Goal: Check status: Check status

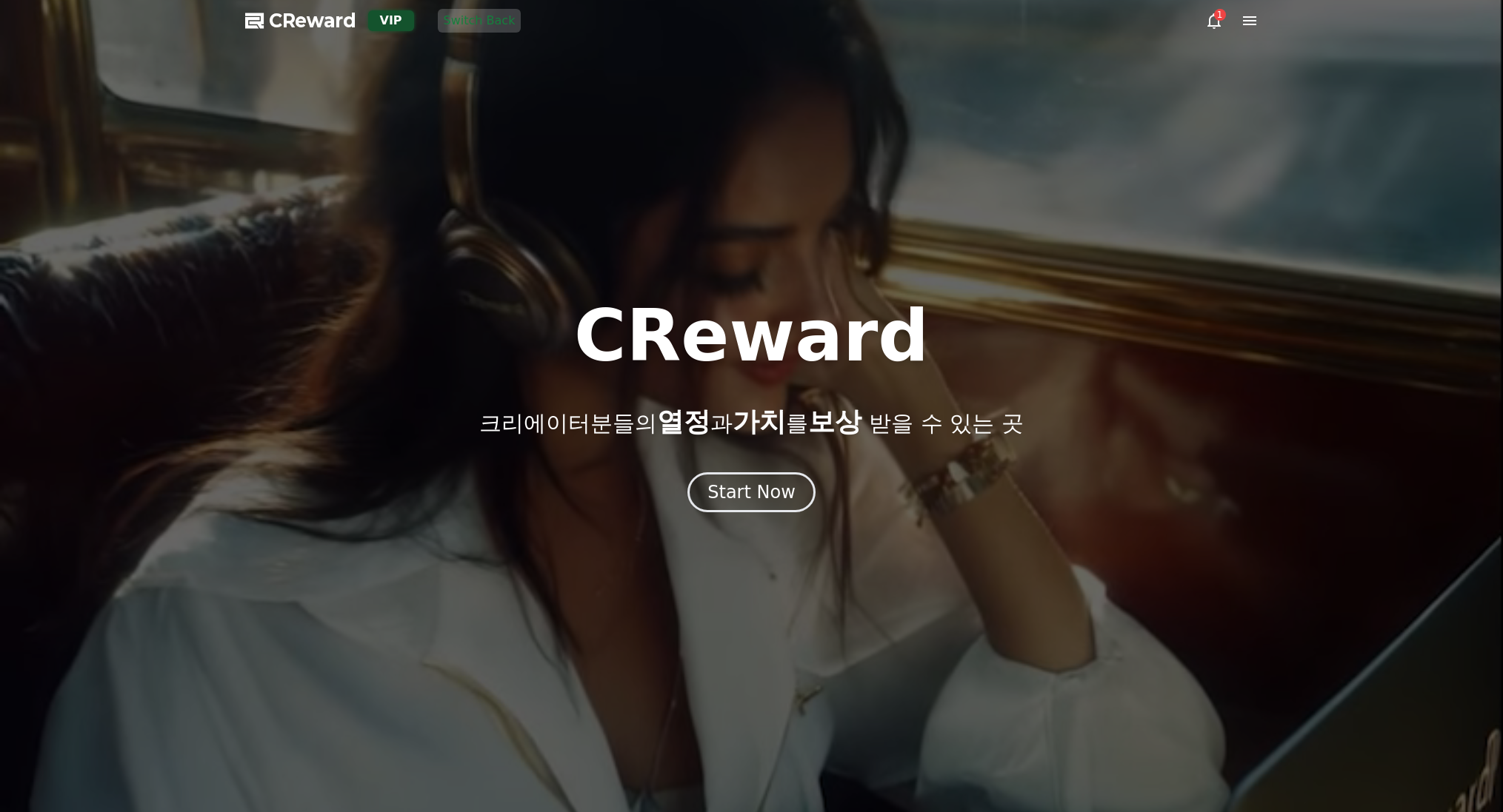
click at [758, 469] on div "CReward 크리에이터분들의 열정 과 가치 를 보상 받을 수 있는 곳 Start Now" at bounding box center [751, 407] width 1503 height 212
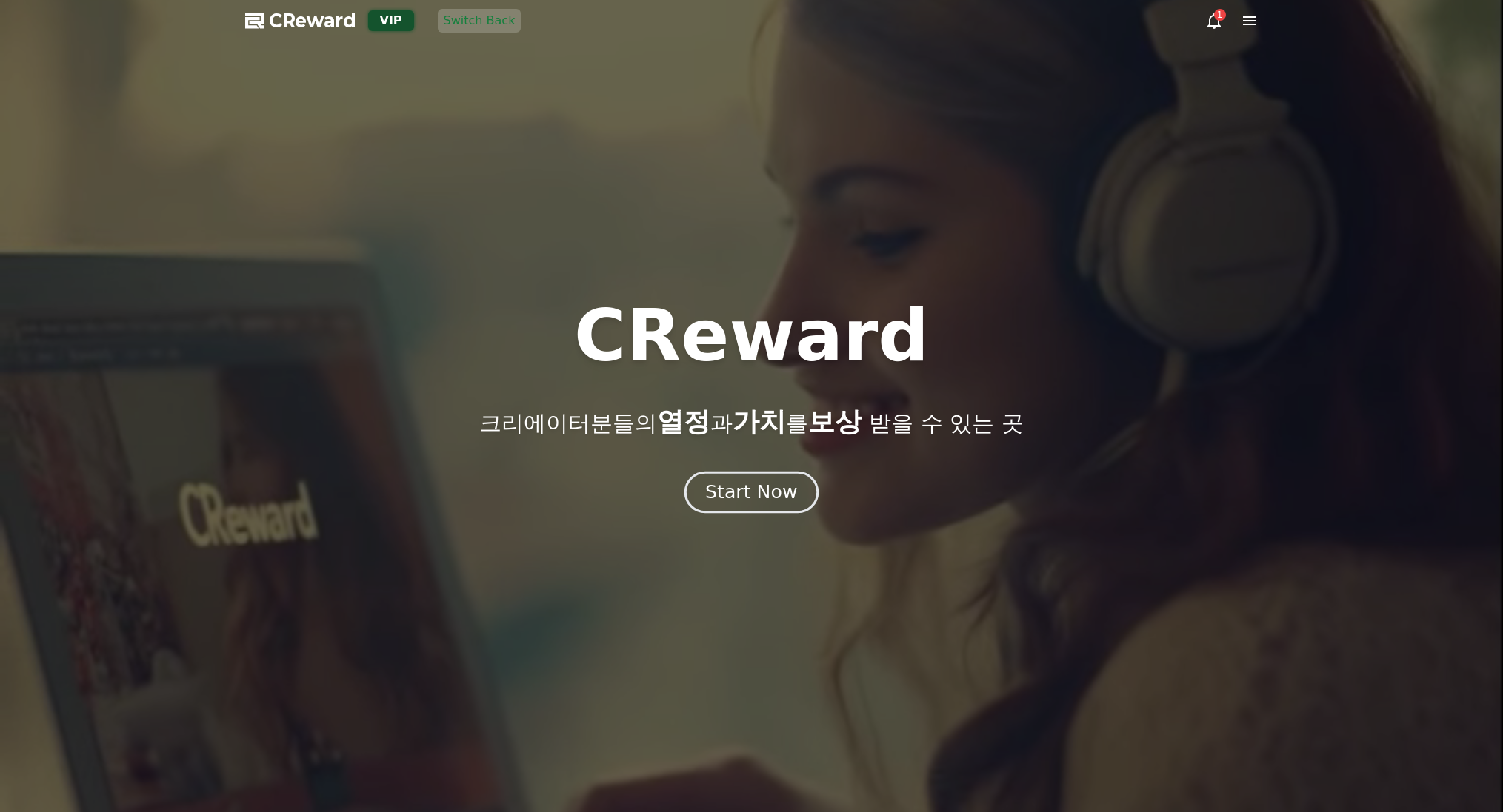
click at [763, 481] on div "Start Now" at bounding box center [751, 492] width 92 height 26
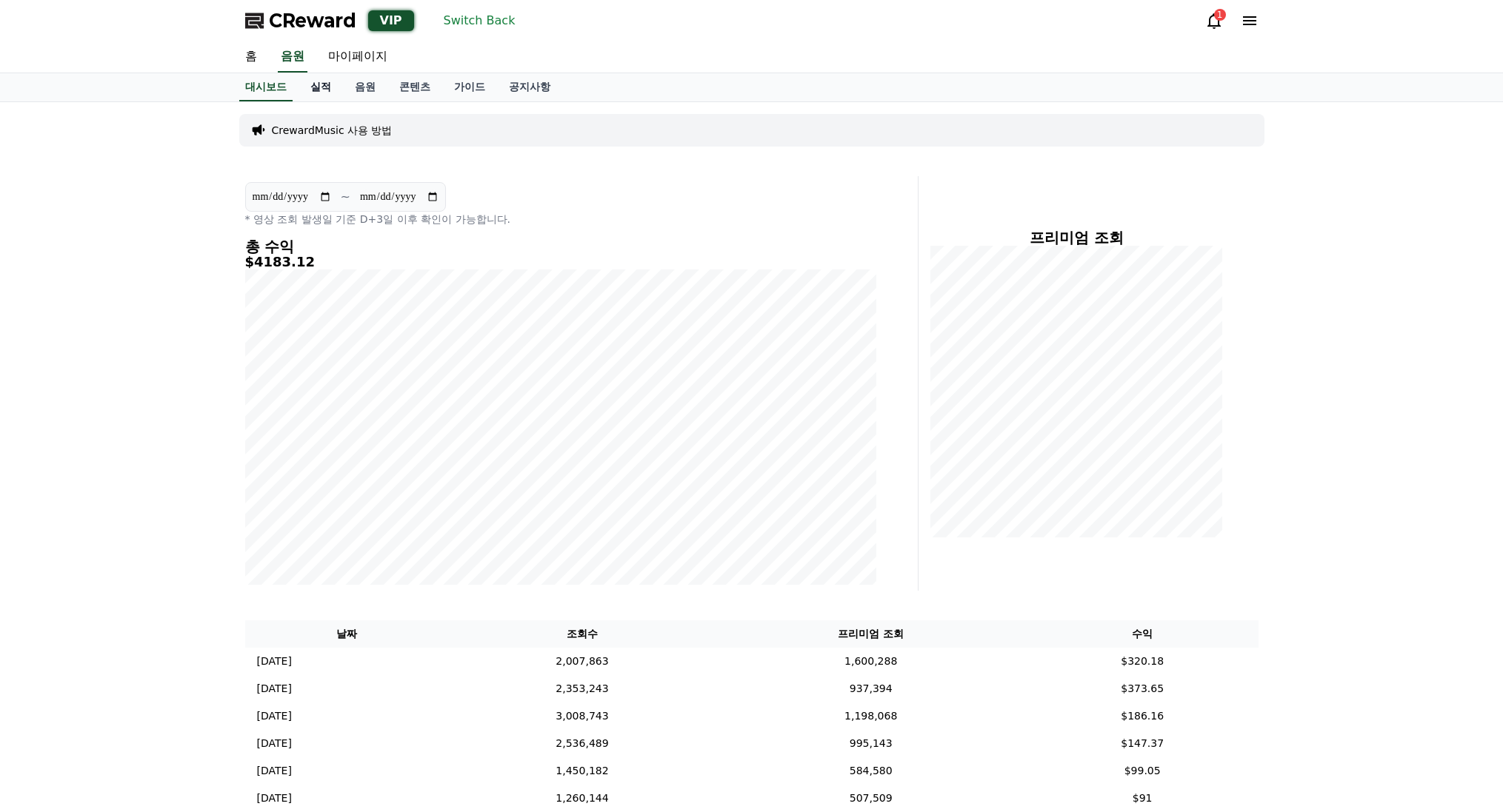
click at [330, 91] on link "실적" at bounding box center [320, 87] width 44 height 28
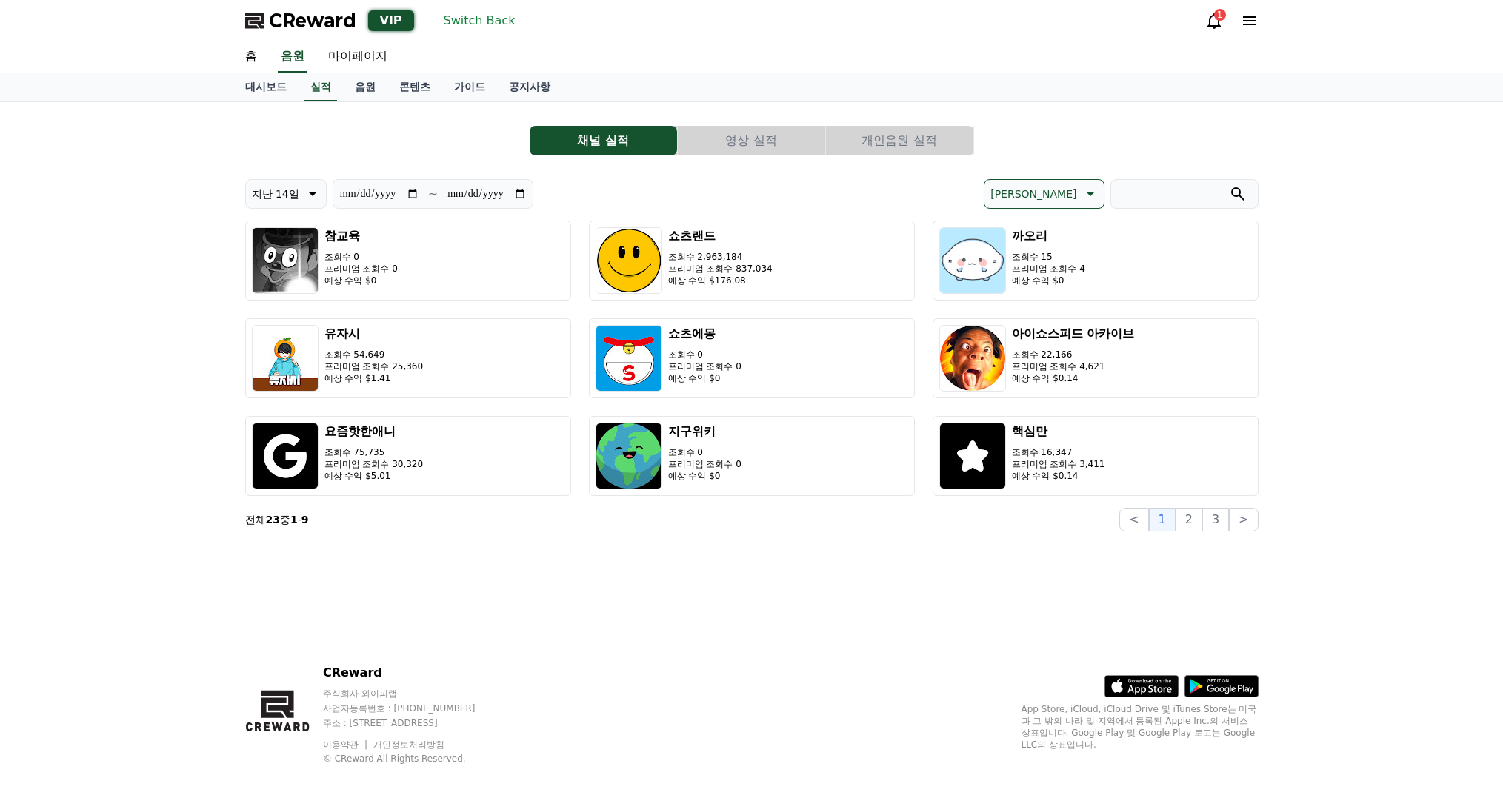
drag, startPoint x: 1072, startPoint y: 185, endPoint x: 1074, endPoint y: 200, distance: 15.1
click at [1072, 184] on p "[PERSON_NAME]" at bounding box center [1033, 193] width 86 height 21
click at [1030, 304] on button "수익 순" at bounding box center [1007, 309] width 46 height 32
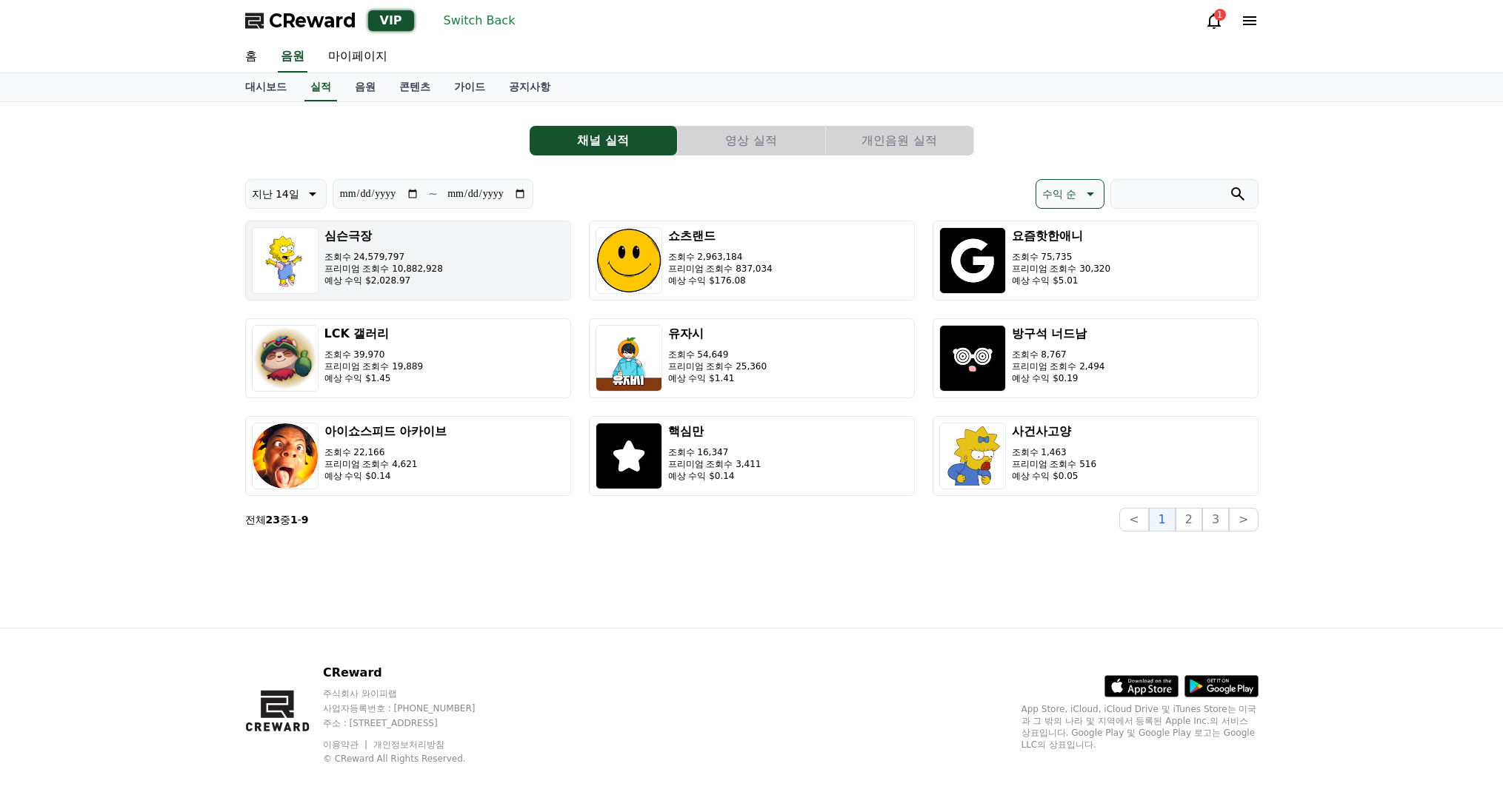
click at [448, 275] on button "심슨극장 조회수 24,579,797 프리미엄 조회수 10,882,928 예상 수익 $2,028.97" at bounding box center [408, 260] width 326 height 80
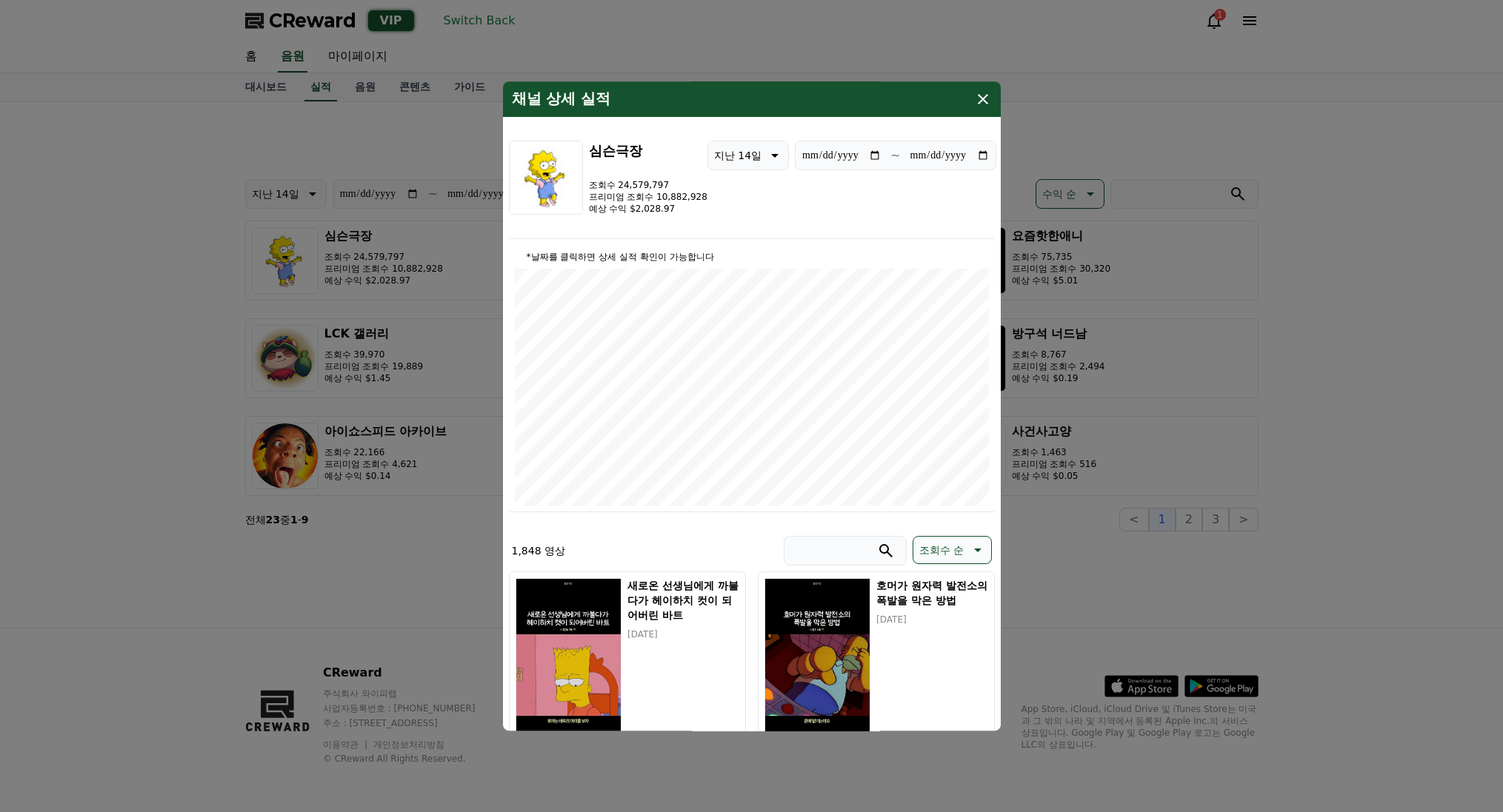
click at [750, 156] on p "지난 14일" at bounding box center [737, 155] width 47 height 21
click at [741, 189] on button "최신일" at bounding box center [729, 193] width 43 height 32
type input "**********"
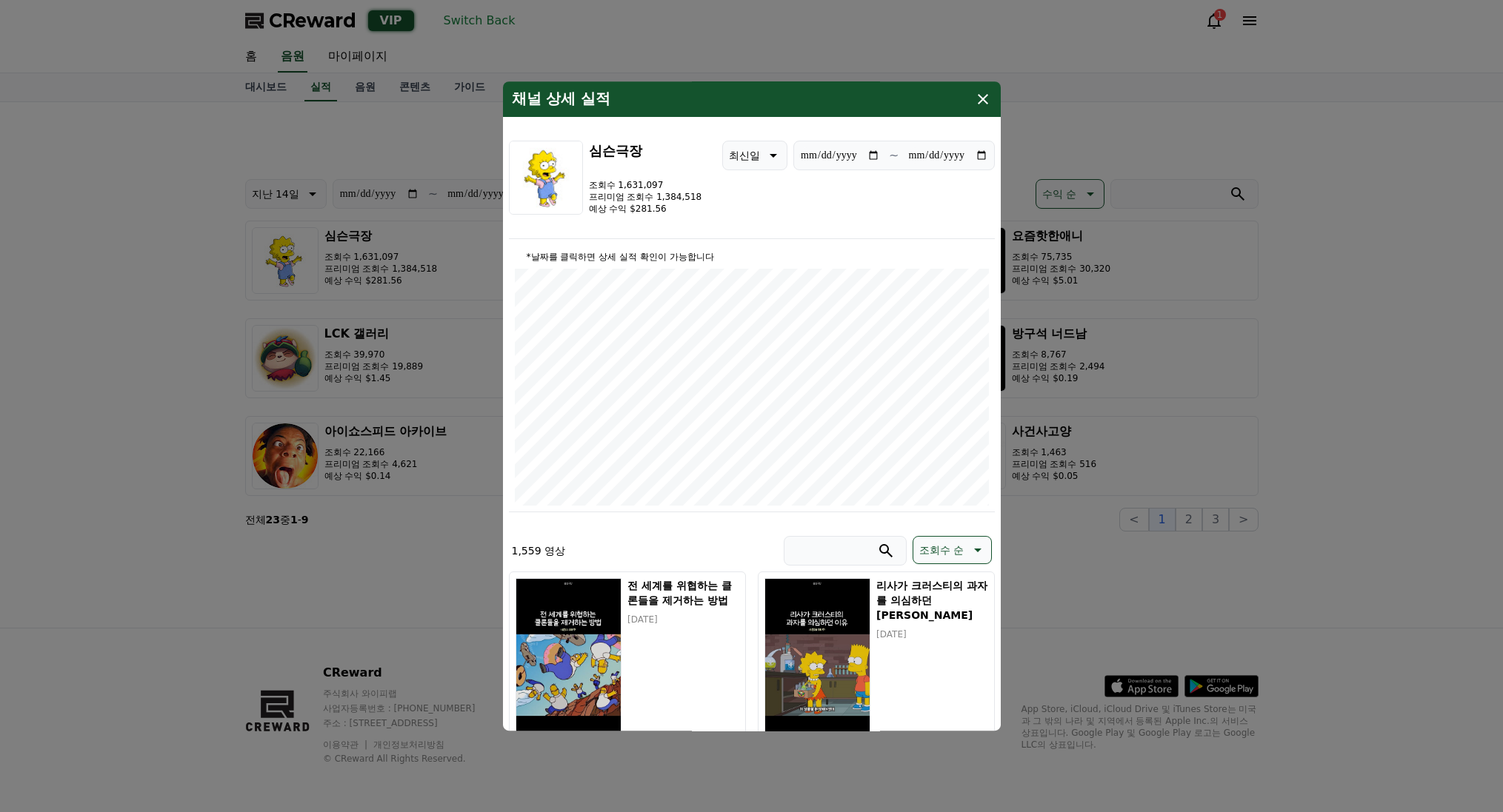
drag, startPoint x: 693, startPoint y: 198, endPoint x: 680, endPoint y: 199, distance: 13.0
click at [661, 198] on p "프리미엄 조회수 1,384,518" at bounding box center [645, 196] width 113 height 12
click at [696, 199] on div "**********" at bounding box center [752, 189] width 486 height 98
click at [702, 206] on div "**********" at bounding box center [752, 189] width 486 height 98
drag, startPoint x: 699, startPoint y: 211, endPoint x: 614, endPoint y: 178, distance: 91.2
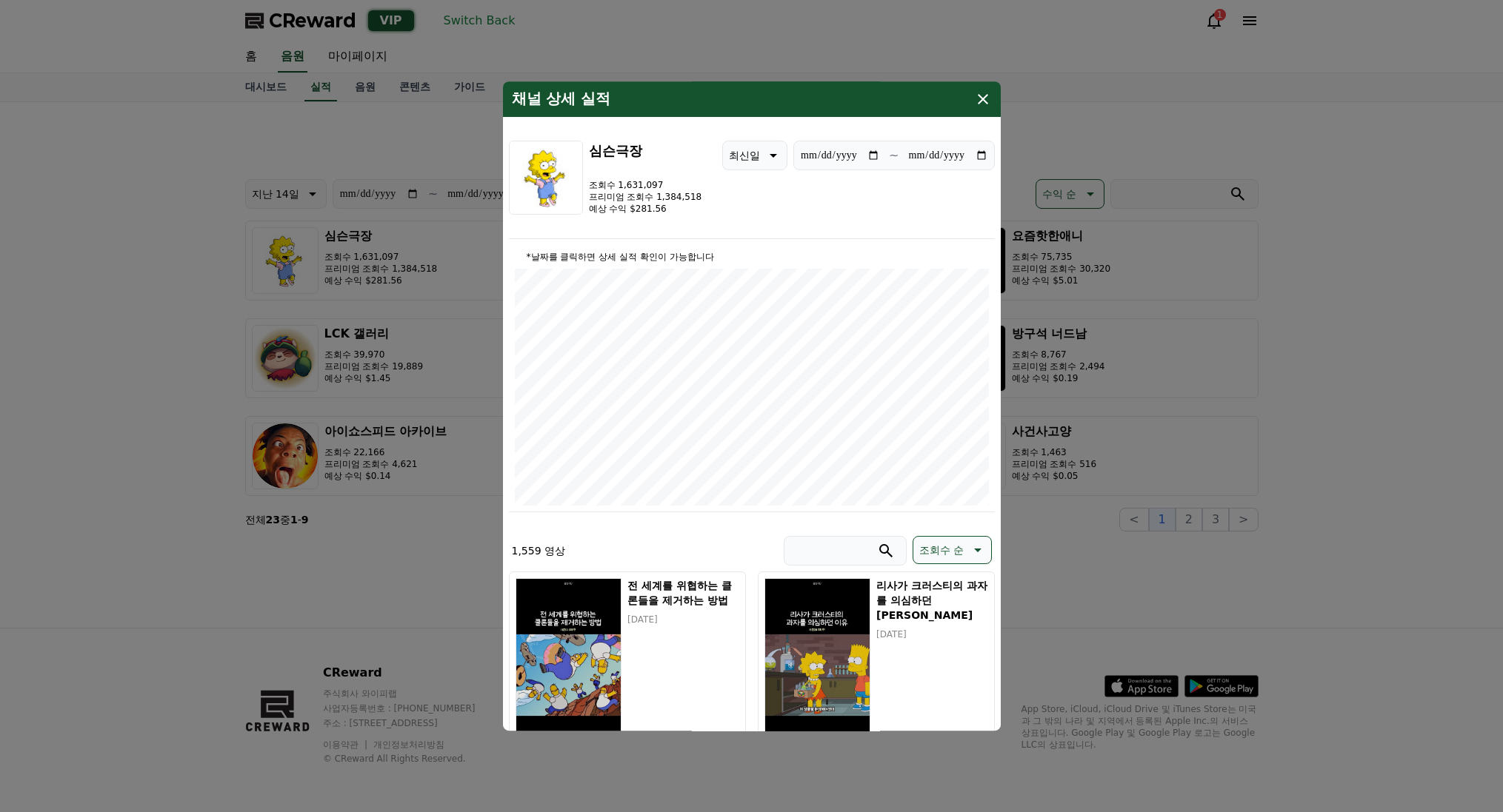
click at [614, 178] on div "**********" at bounding box center [752, 189] width 486 height 98
click at [688, 206] on p "예상 수익 $281.56" at bounding box center [645, 208] width 113 height 12
click at [985, 101] on icon "modal" at bounding box center [982, 99] width 10 height 10
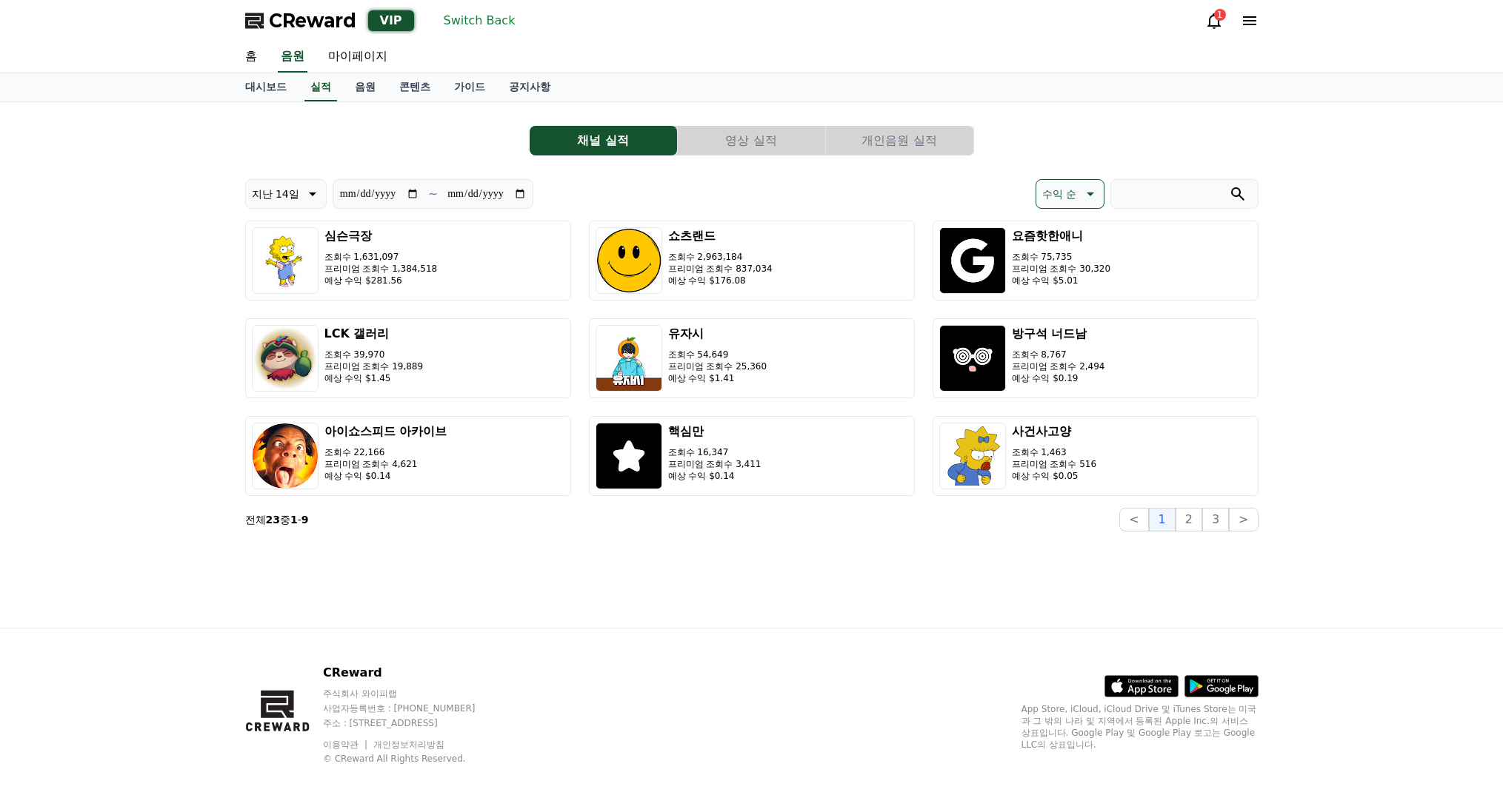
click at [1215, 23] on icon at bounding box center [1214, 20] width 18 height 18
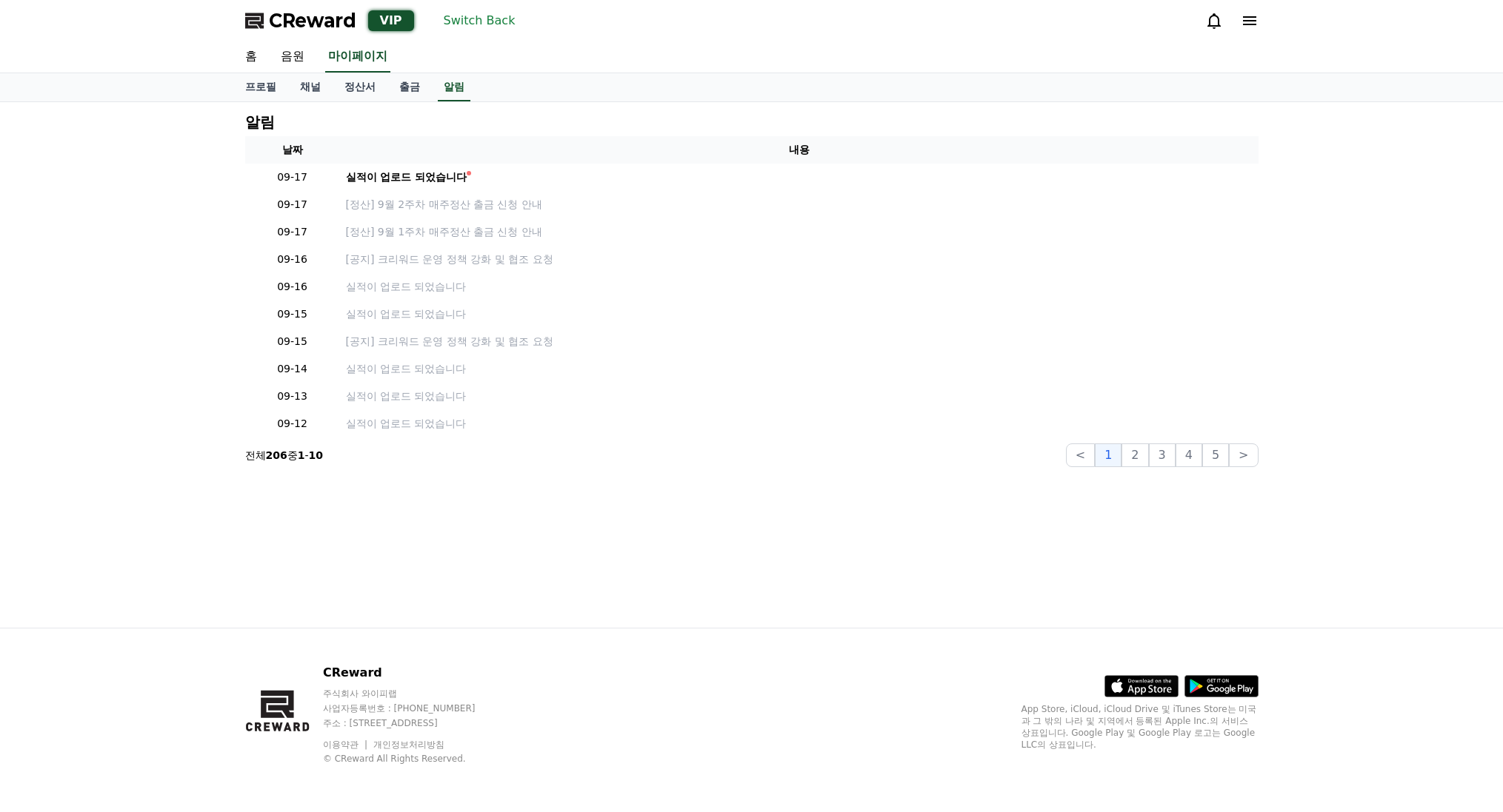
click at [442, 162] on th "내용" at bounding box center [798, 149] width 918 height 27
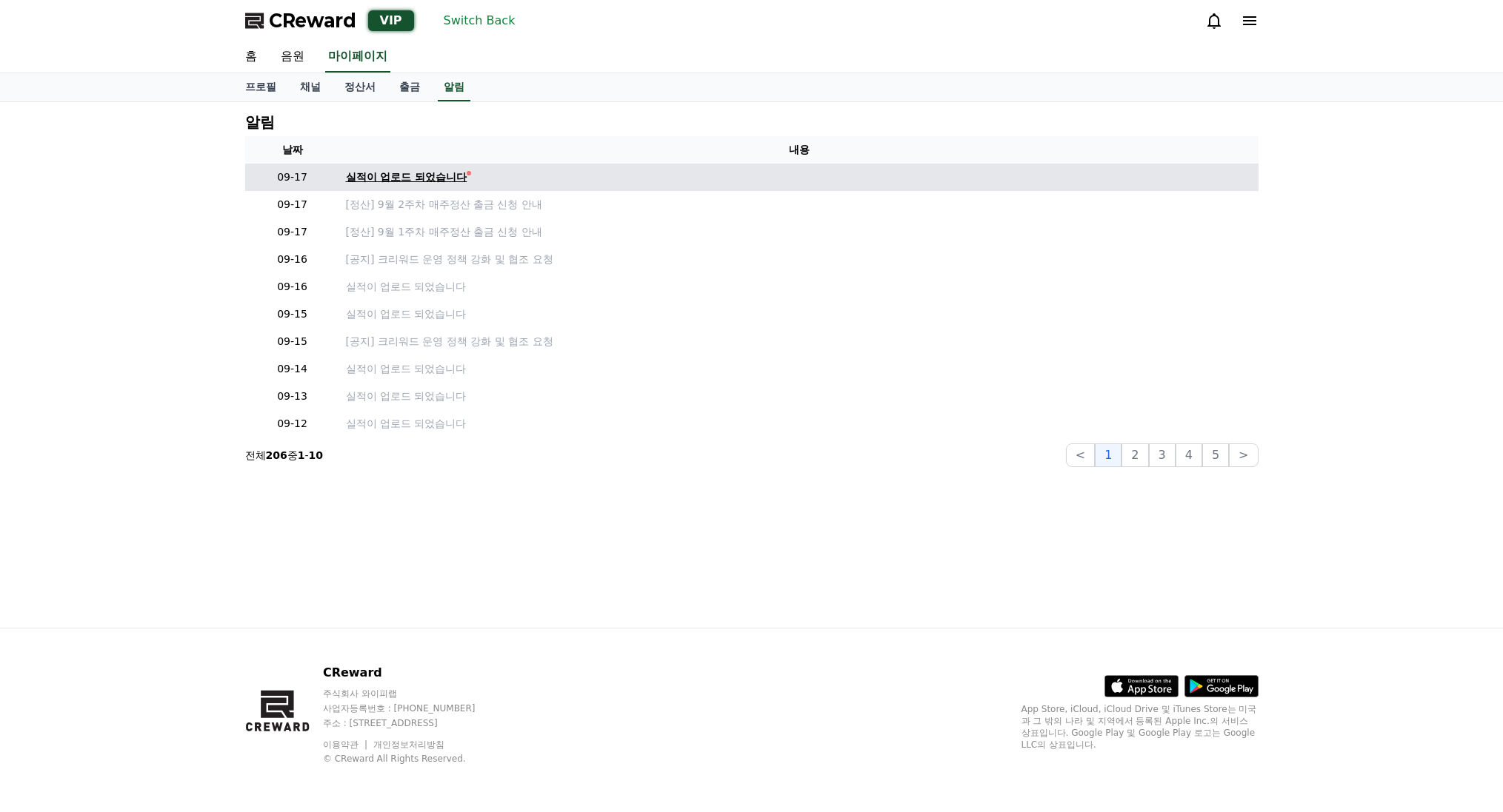
click at [442, 169] on div "실적이 업로드 되었습니다" at bounding box center [406, 177] width 121 height 15
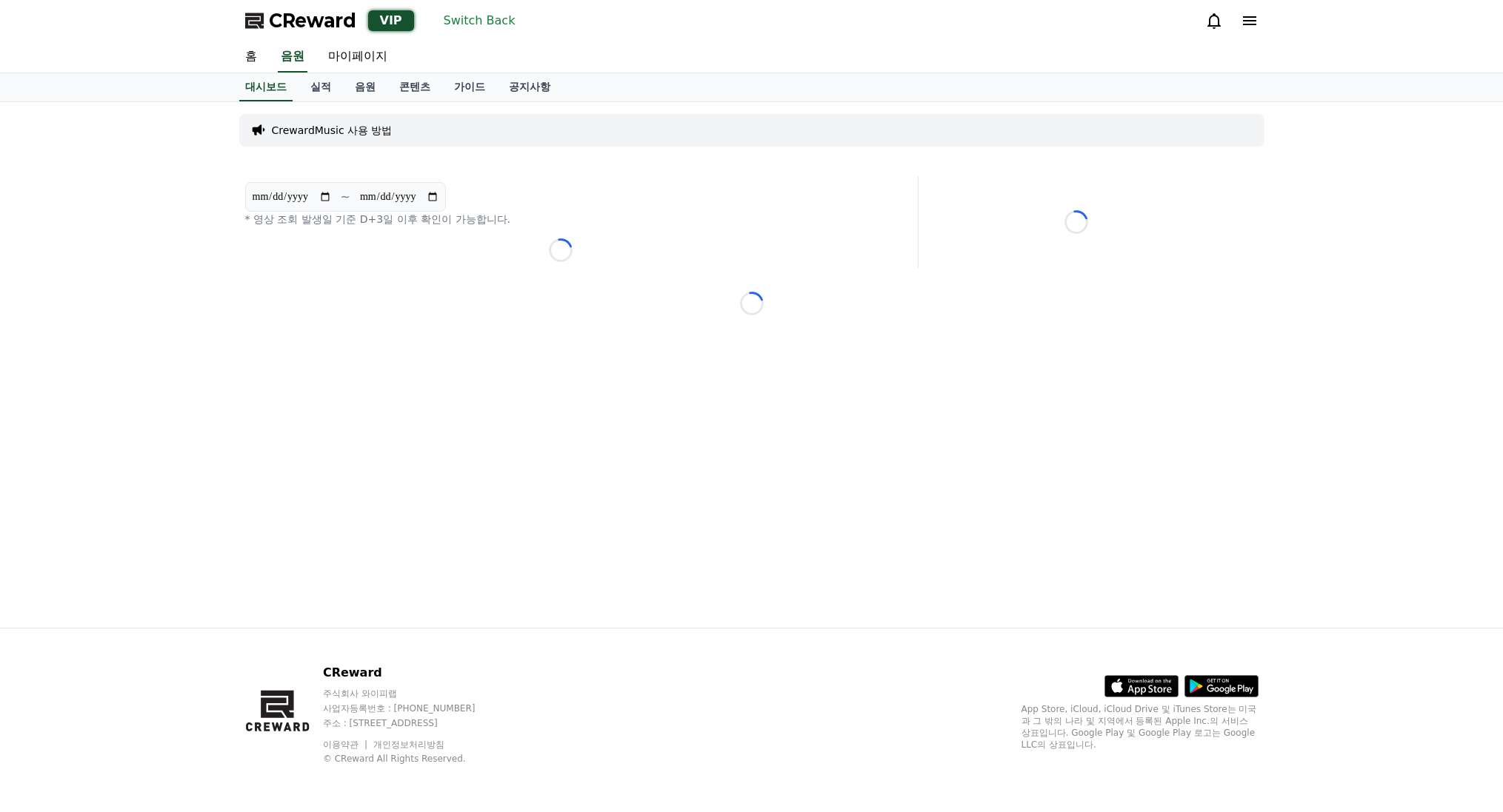
drag, startPoint x: 580, startPoint y: 159, endPoint x: 544, endPoint y: 163, distance: 36.2
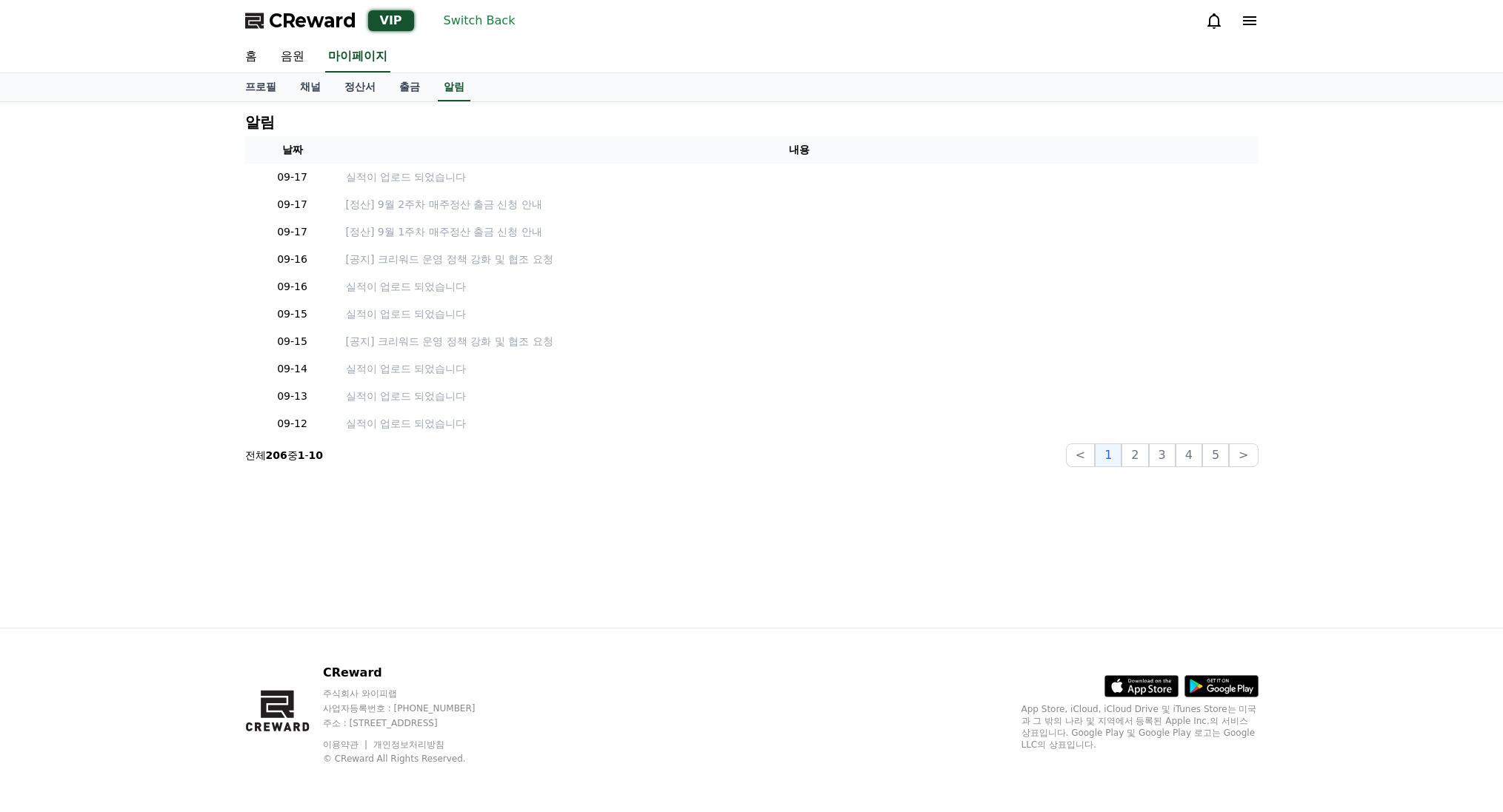
click at [451, 23] on button "Switch Back" at bounding box center [480, 20] width 84 height 24
